Goal: Information Seeking & Learning: Learn about a topic

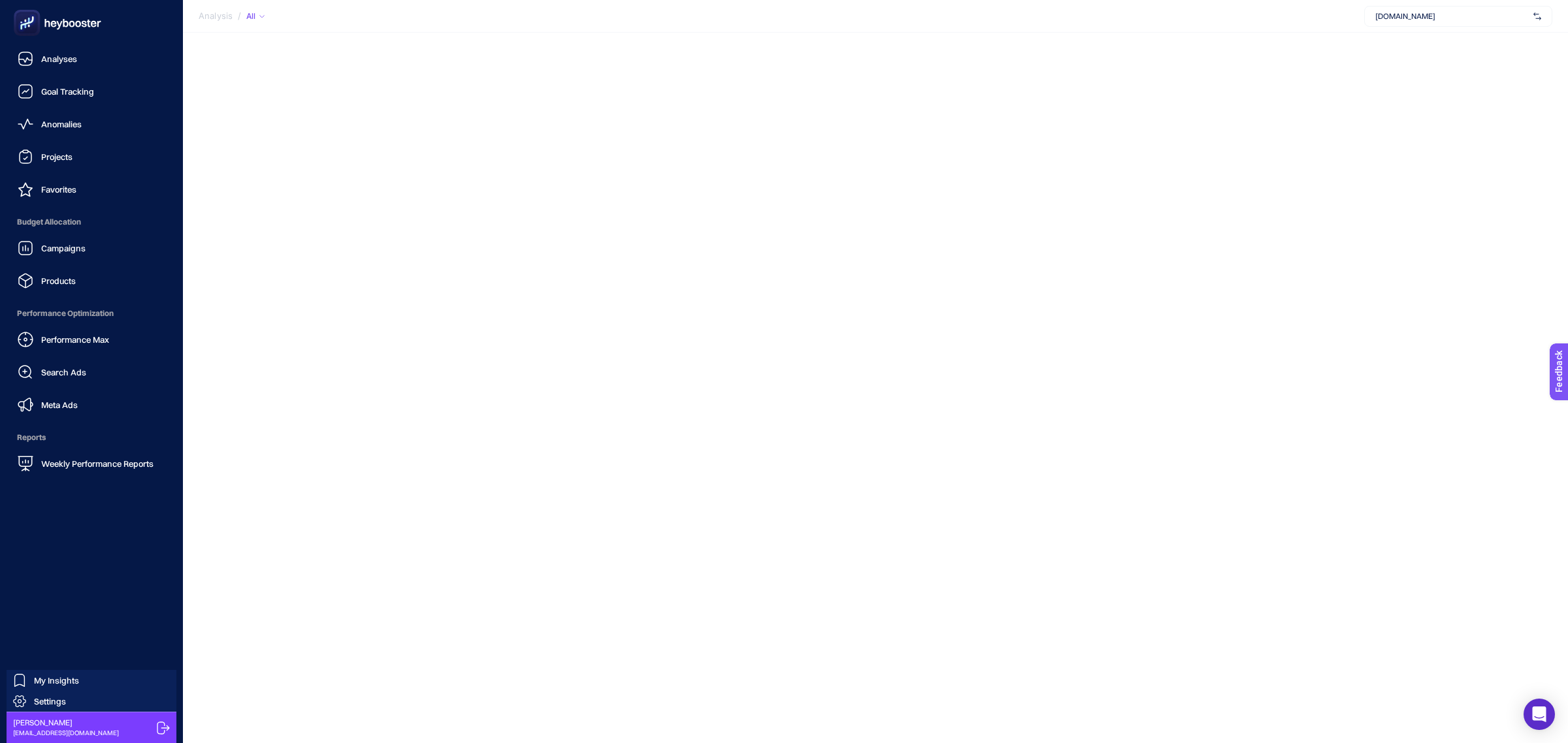
click at [80, 105] on ul "Analyses Goal Tracking Anomalies Projects Favorites Budget Allocation Campaigns…" at bounding box center [91, 261] width 162 height 431
click at [82, 112] on link "Anomalies" at bounding box center [91, 124] width 162 height 26
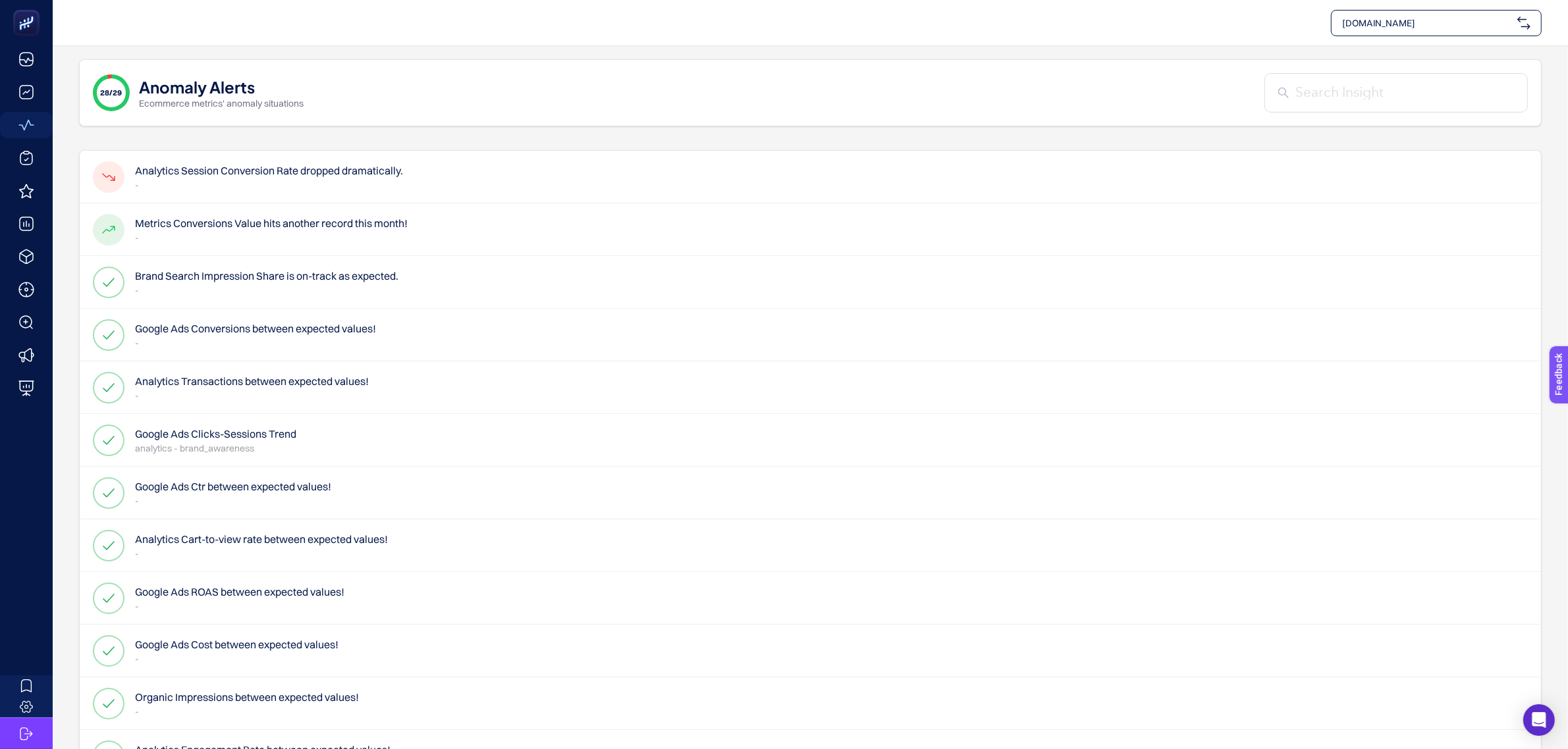
click at [318, 183] on p "-" at bounding box center [268, 185] width 268 height 13
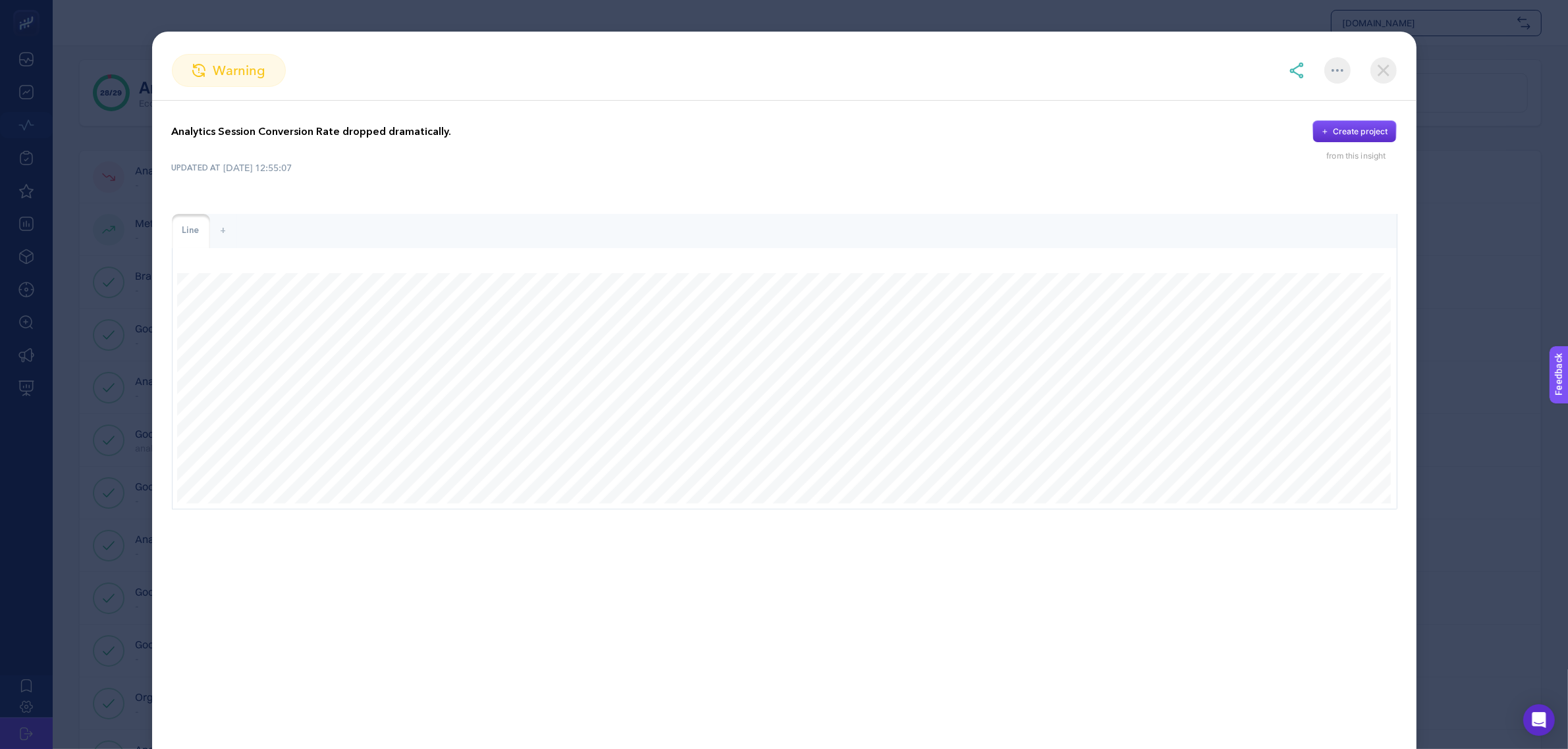
click at [1394, 69] on img at bounding box center [1383, 70] width 26 height 26
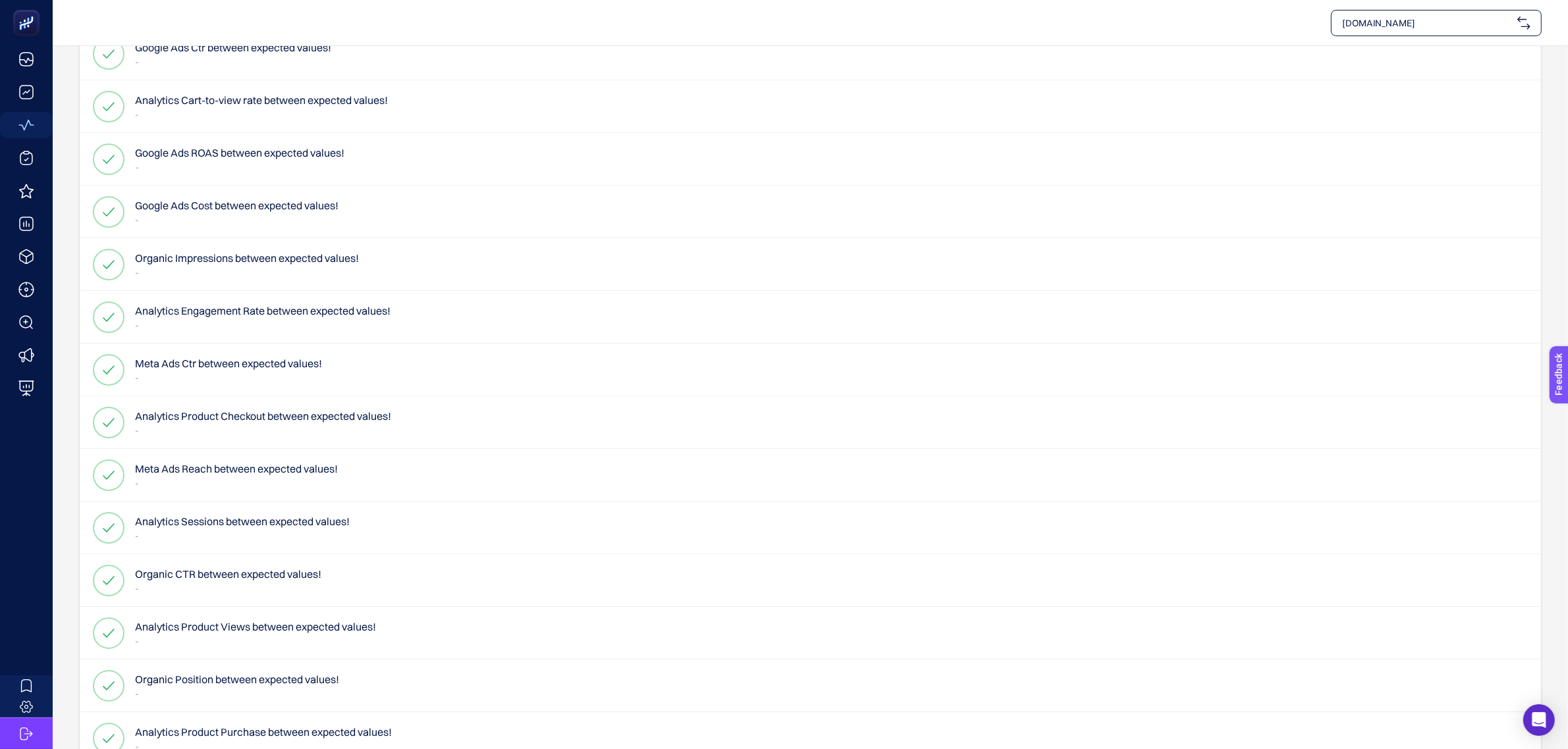
scroll to position [740, 0]
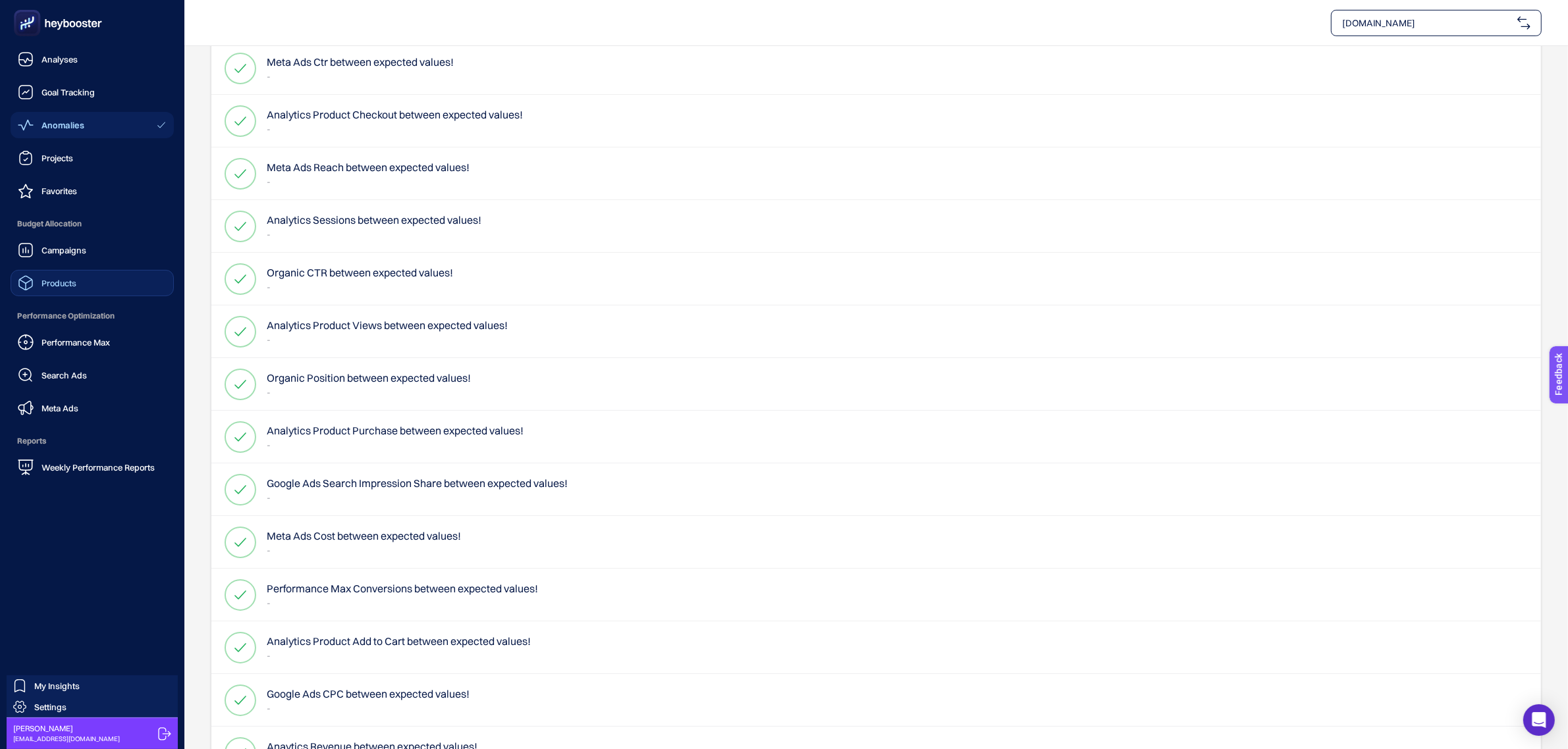
click at [99, 275] on link "Products" at bounding box center [92, 283] width 163 height 26
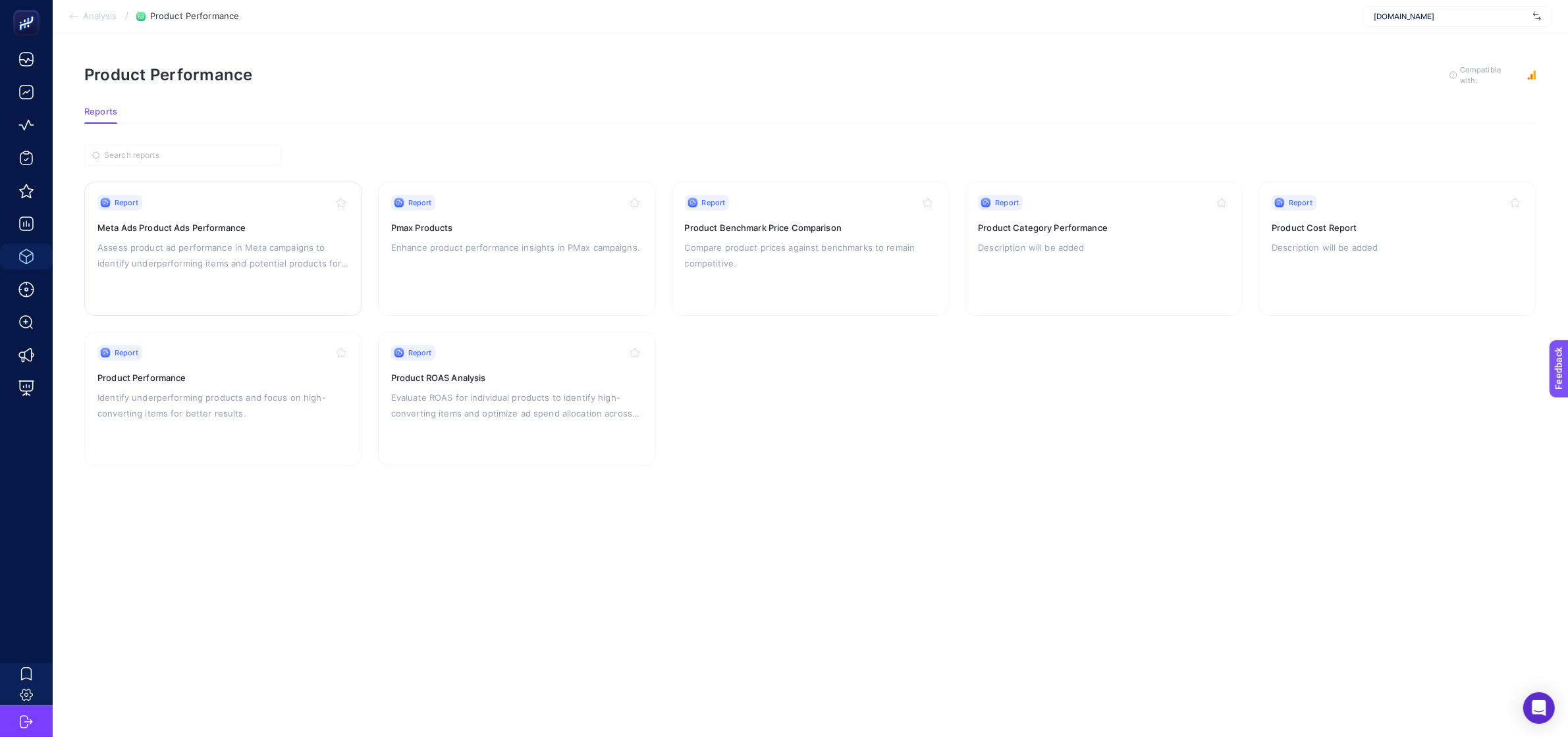
click at [165, 256] on p "Assess product ad performance in Meta campaigns to identify underperforming ite…" at bounding box center [223, 256] width 252 height 32
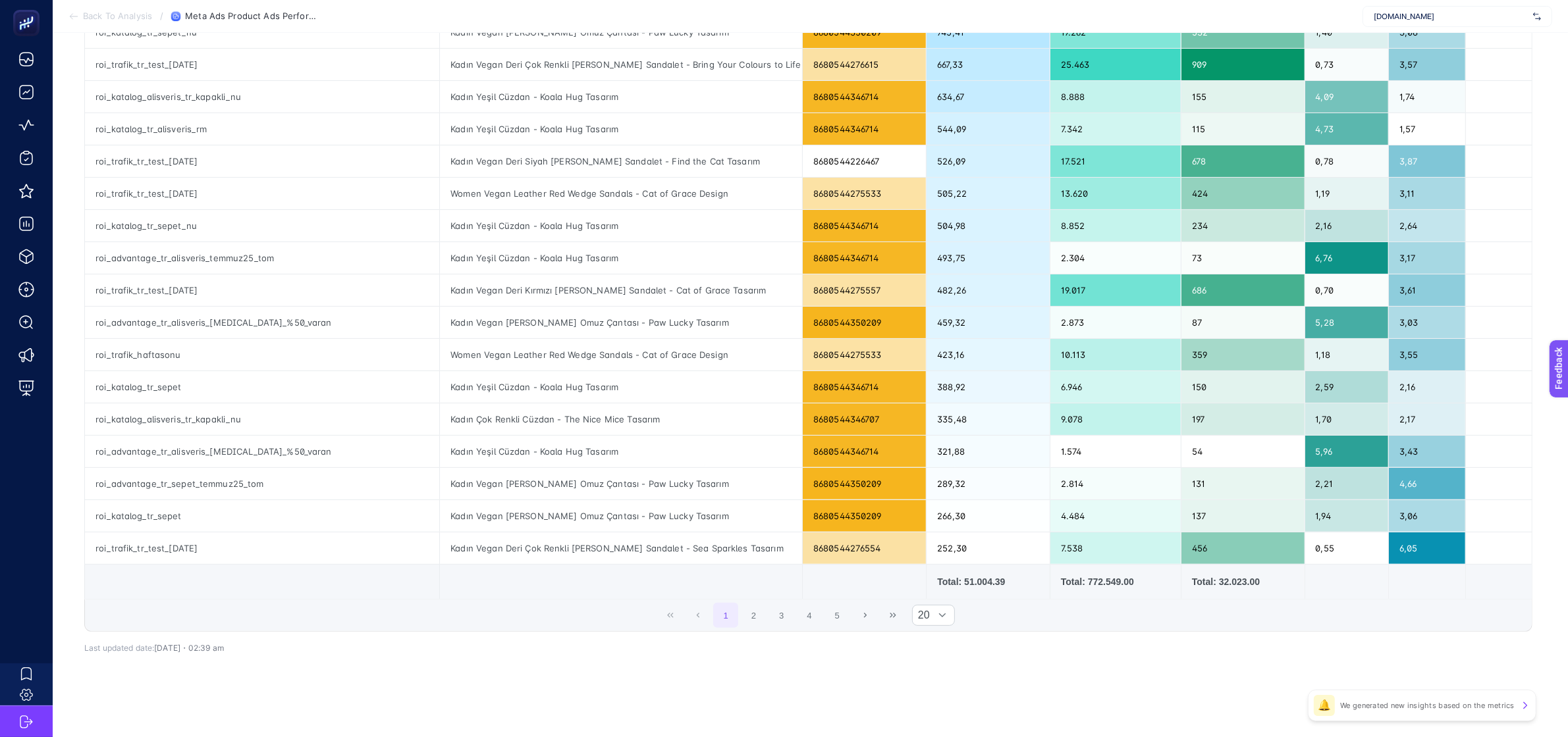
scroll to position [0, 8]
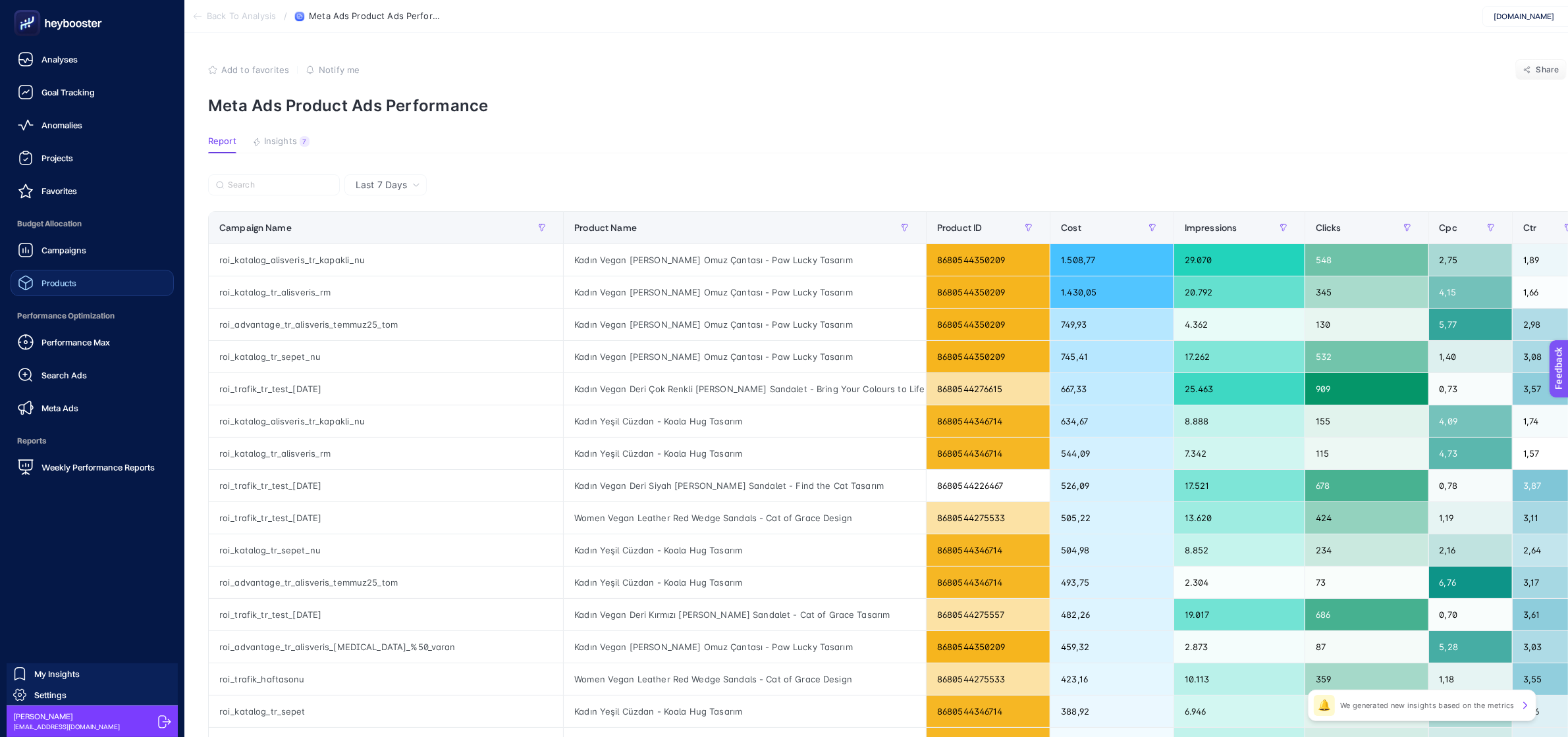
click at [66, 278] on span "Products" at bounding box center [59, 282] width 35 height 10
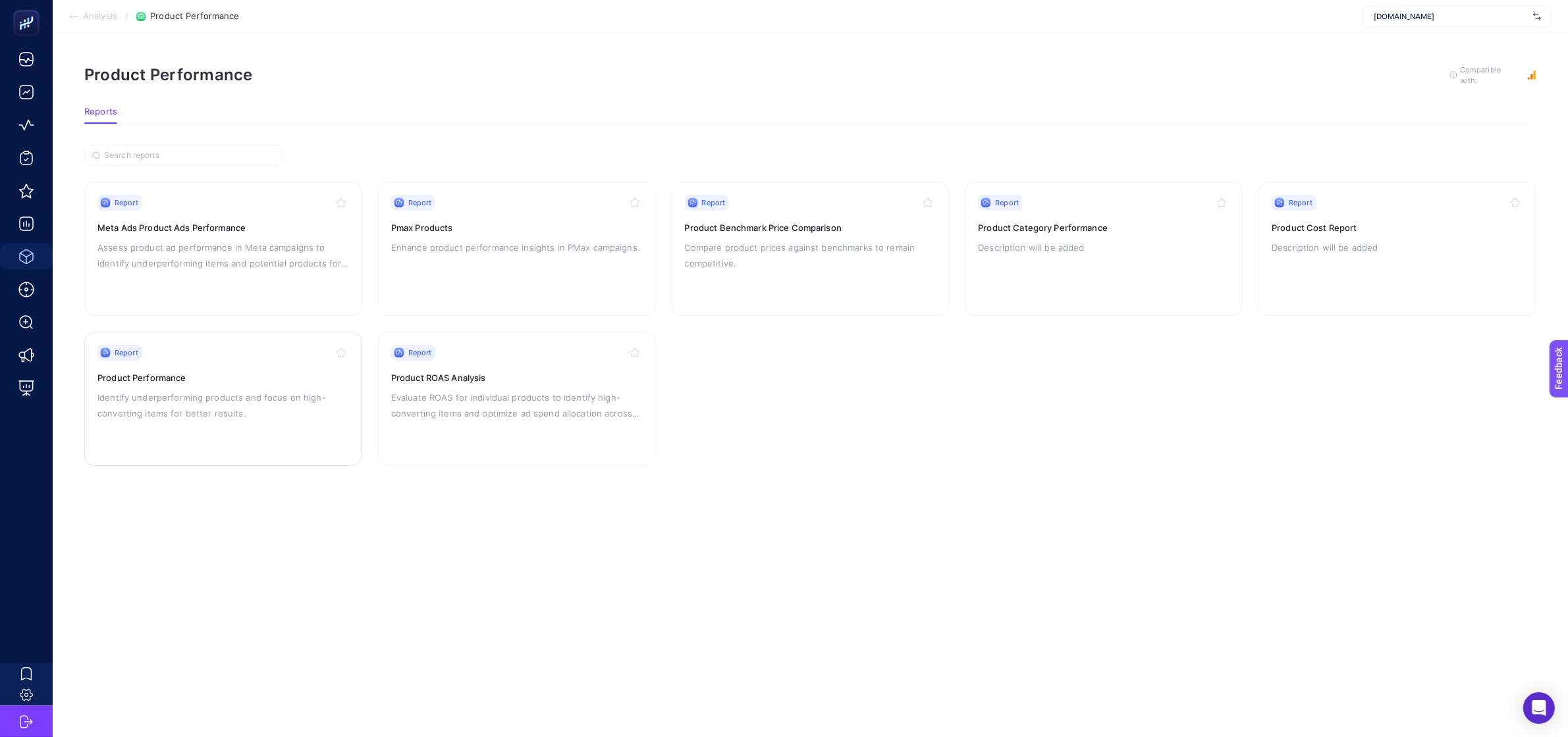
click at [192, 371] on h3 "Product Performance" at bounding box center [223, 377] width 252 height 13
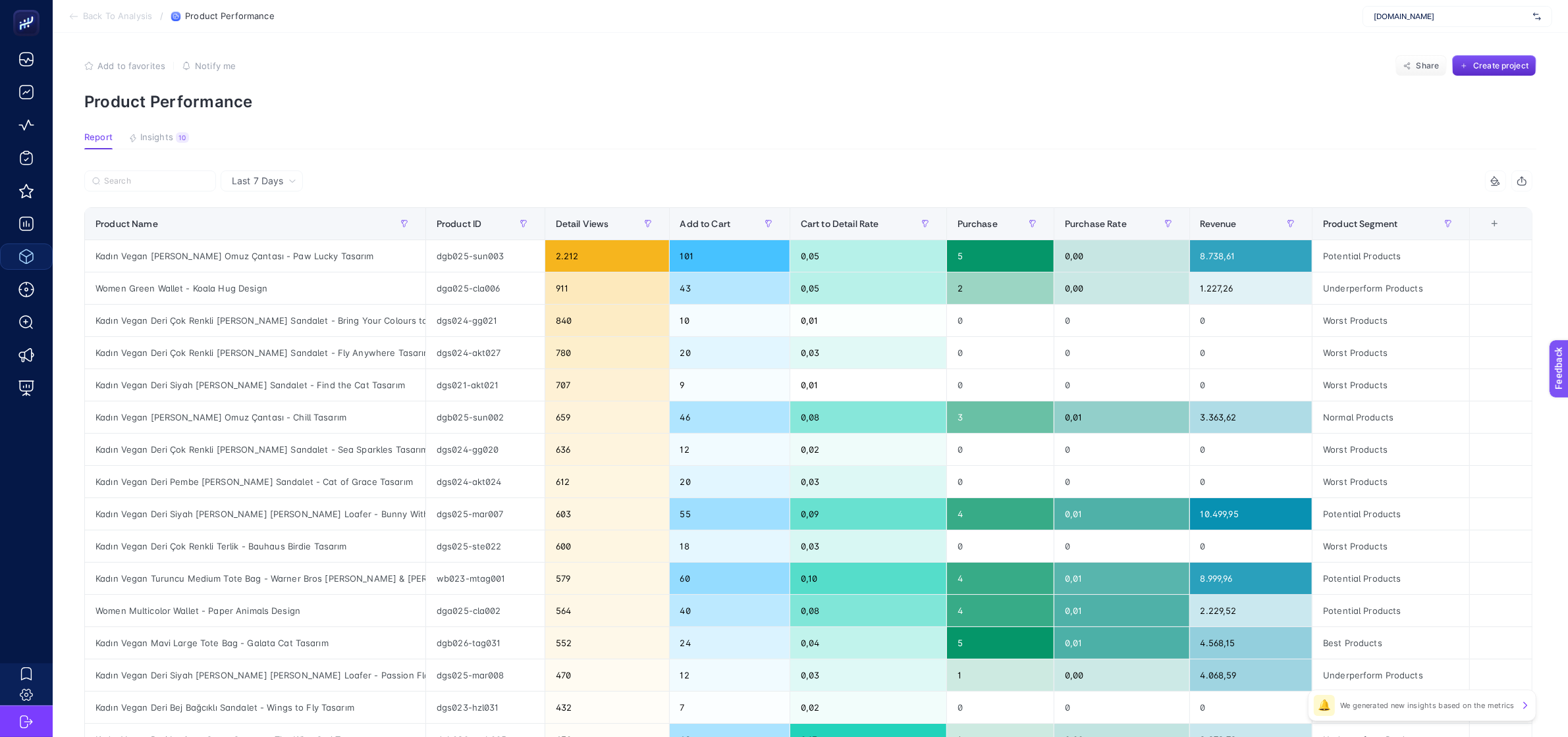
scroll to position [165, 0]
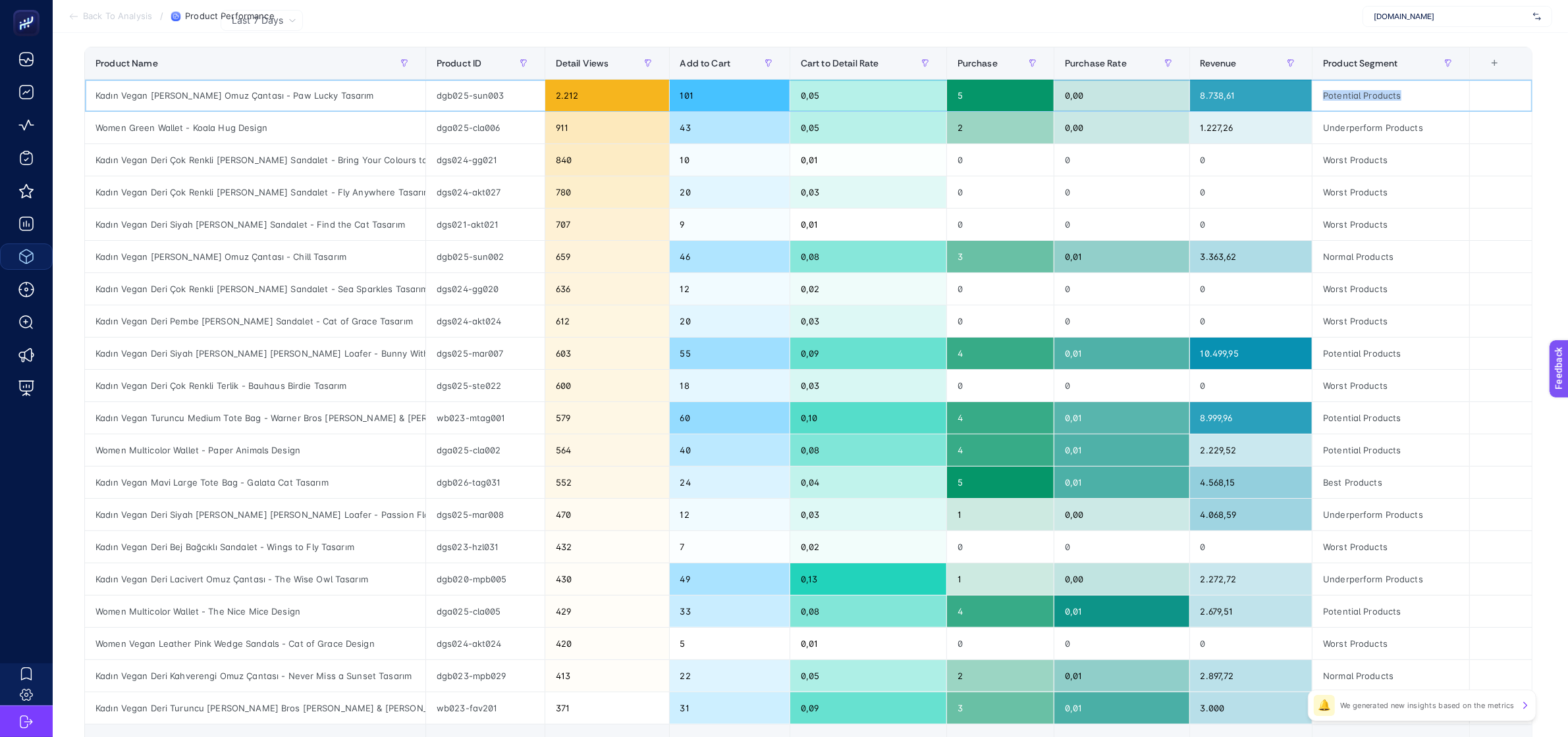
drag, startPoint x: 1335, startPoint y: 93, endPoint x: 1424, endPoint y: 97, distance: 89.1
click at [1424, 97] on div "Potential Products" at bounding box center [1390, 95] width 157 height 32
drag, startPoint x: 1435, startPoint y: 133, endPoint x: 1339, endPoint y: 119, distance: 97.0
click at [1339, 119] on div "Underperform Products" at bounding box center [1390, 128] width 157 height 32
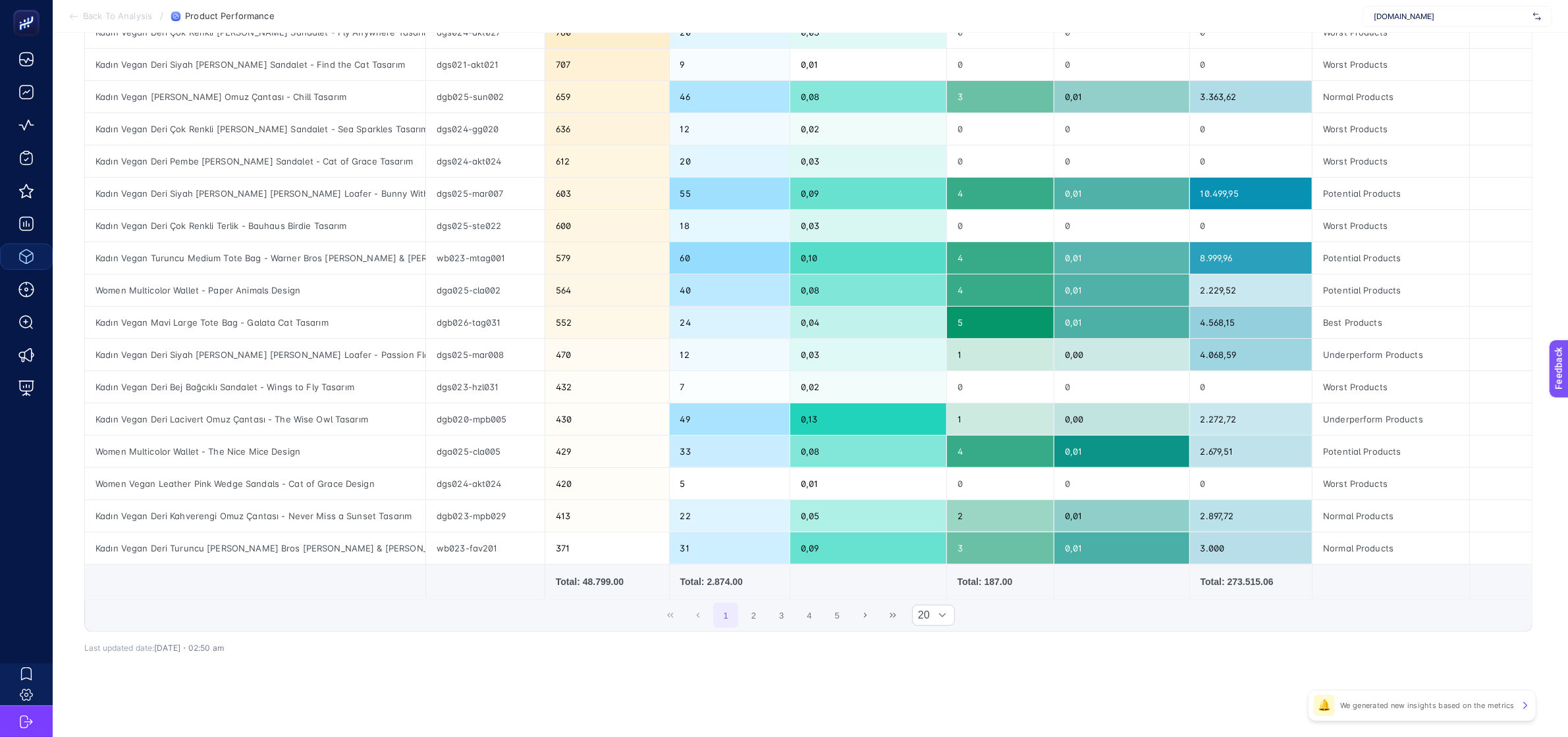
scroll to position [0, 0]
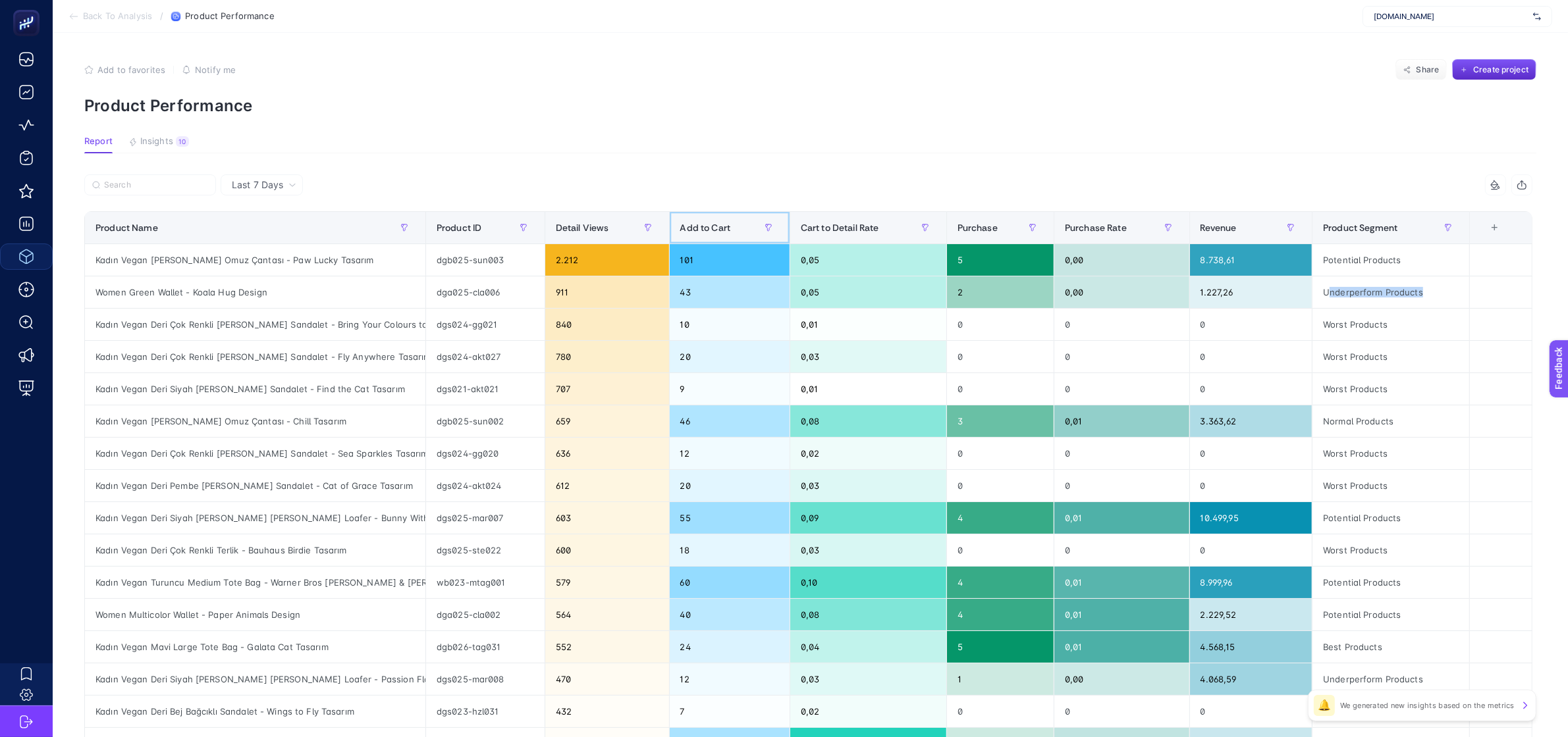
click at [730, 224] on span "Add to Cart" at bounding box center [706, 227] width 51 height 10
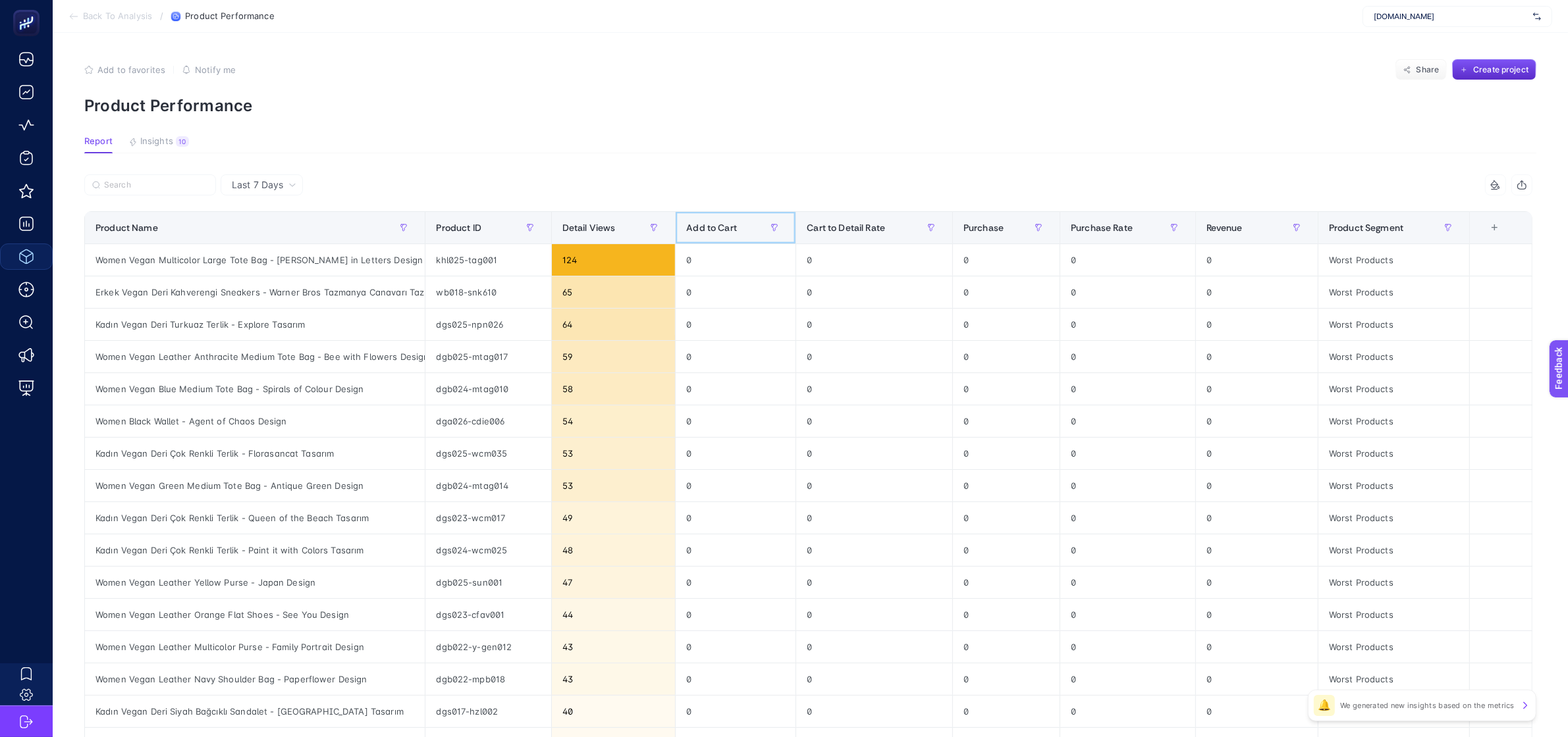
drag, startPoint x: 728, startPoint y: 222, endPoint x: 716, endPoint y: 219, distance: 12.4
click at [722, 219] on div "Add to Cart" at bounding box center [735, 227] width 99 height 21
